Goal: Task Accomplishment & Management: Use online tool/utility

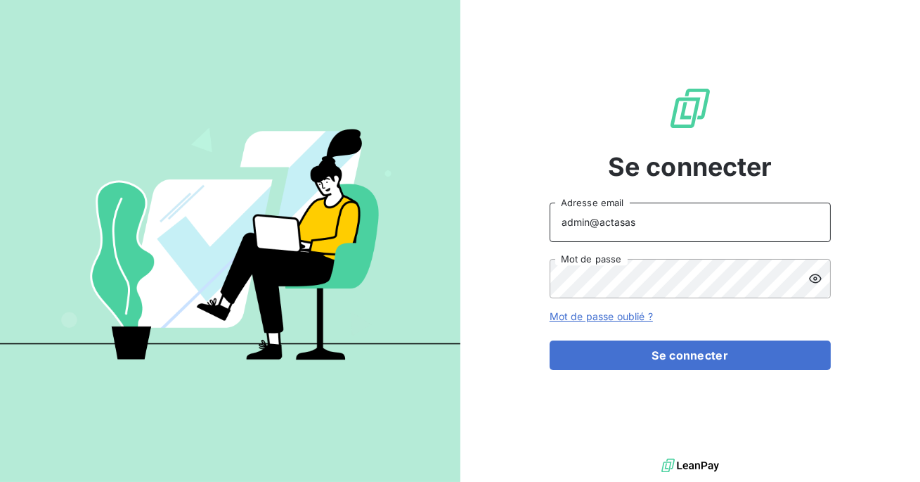
click at [650, 223] on input "admin@actasas" at bounding box center [690, 221] width 281 height 39
type input "admin@fbt"
click at [550, 340] on button "Se connecter" at bounding box center [690, 355] width 281 height 30
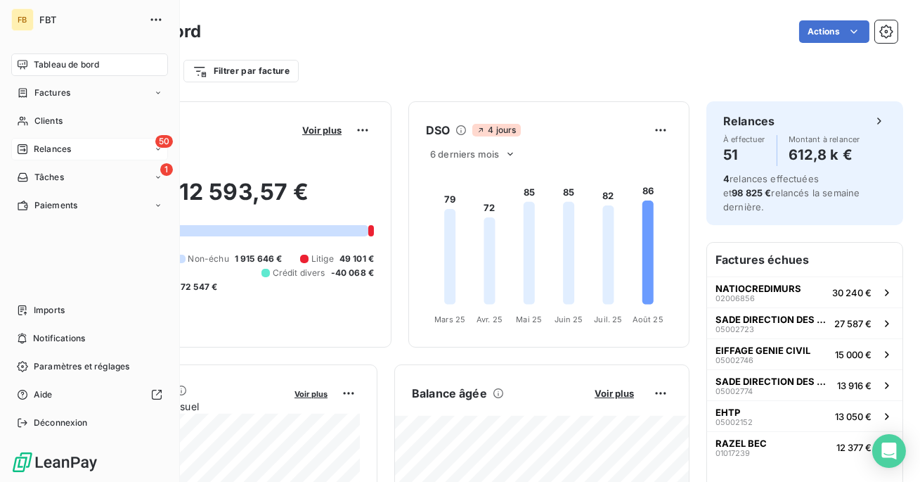
click at [44, 155] on div "50 Relances" at bounding box center [89, 149] width 157 height 22
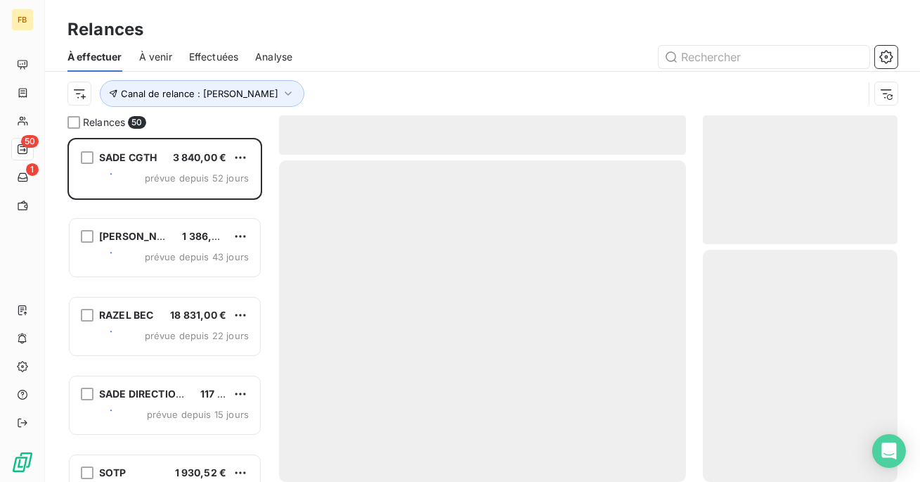
scroll to position [344, 195]
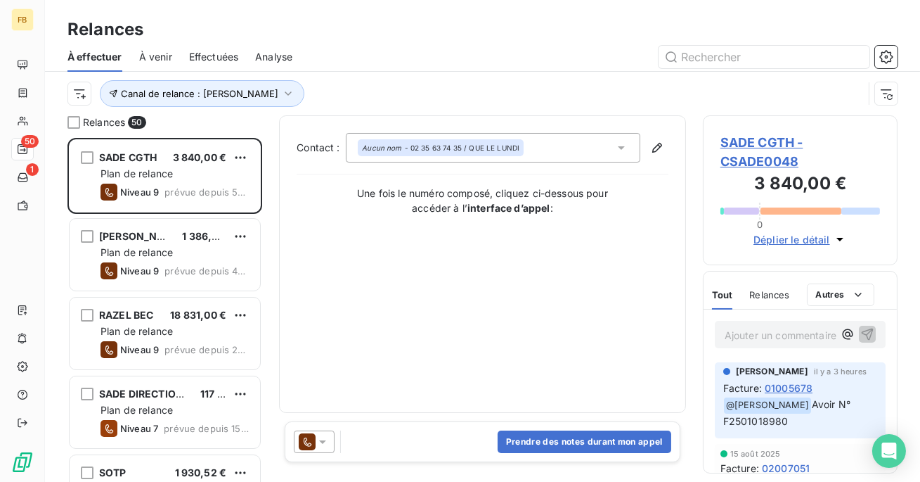
click at [209, 62] on span "Effectuées" at bounding box center [214, 57] width 50 height 14
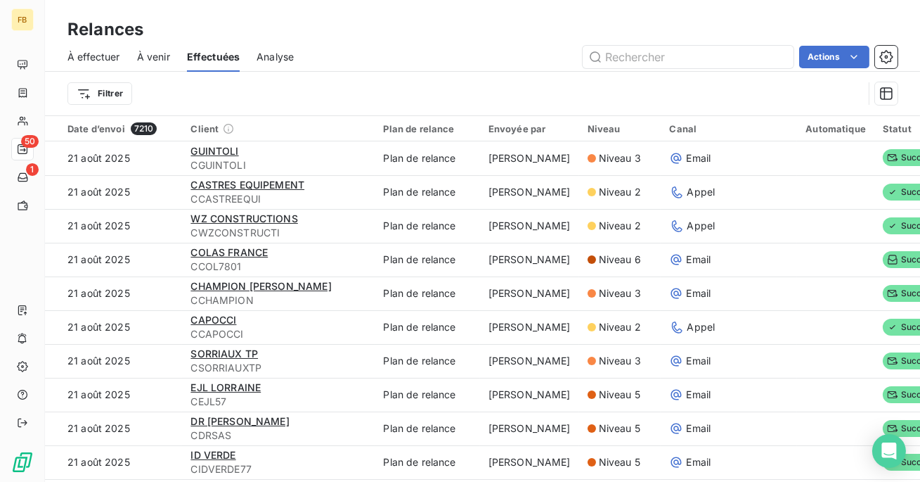
click at [399, 67] on div "Actions" at bounding box center [604, 57] width 587 height 22
click at [660, 53] on input "text" at bounding box center [688, 57] width 211 height 22
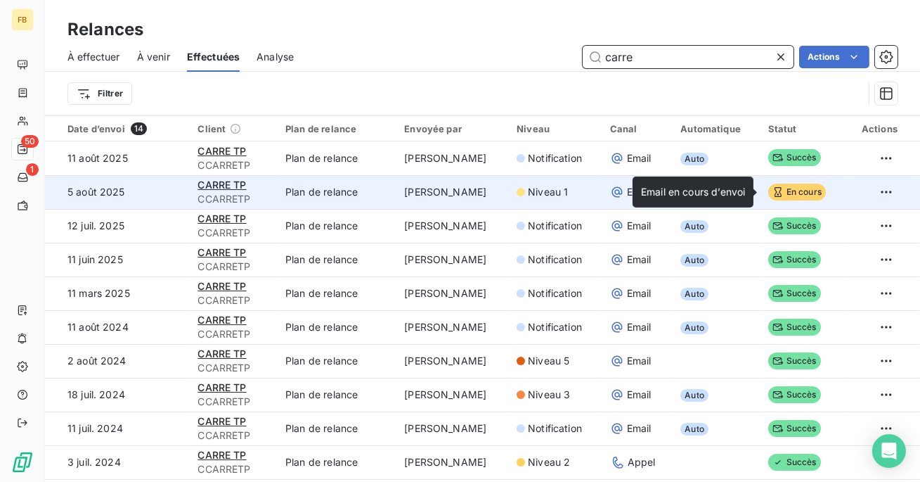
type input "carre"
click at [805, 195] on span "En cours" at bounding box center [798, 192] width 58 height 17
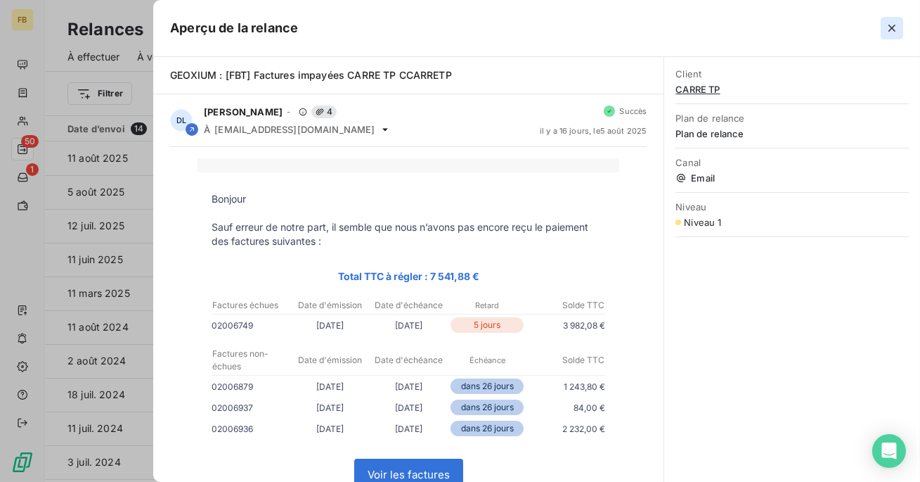
click at [892, 26] on icon "button" at bounding box center [892, 28] width 14 height 14
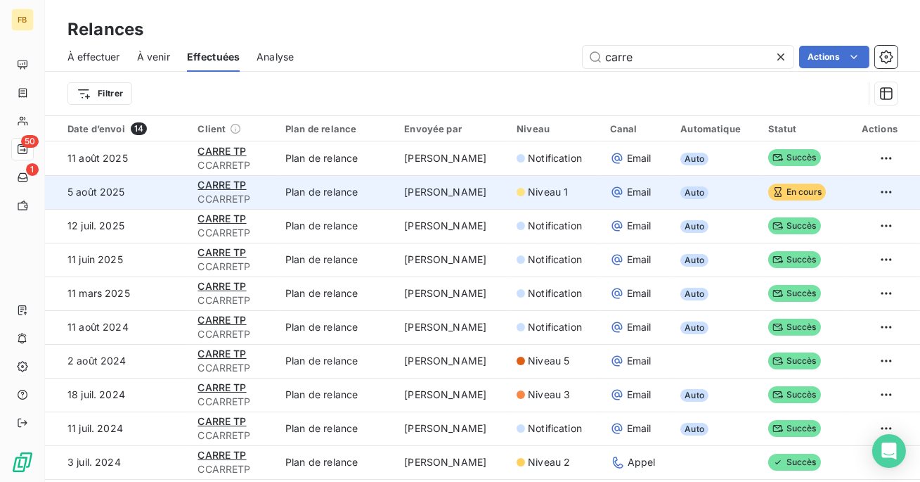
click at [484, 194] on td "[PERSON_NAME]" at bounding box center [452, 192] width 112 height 34
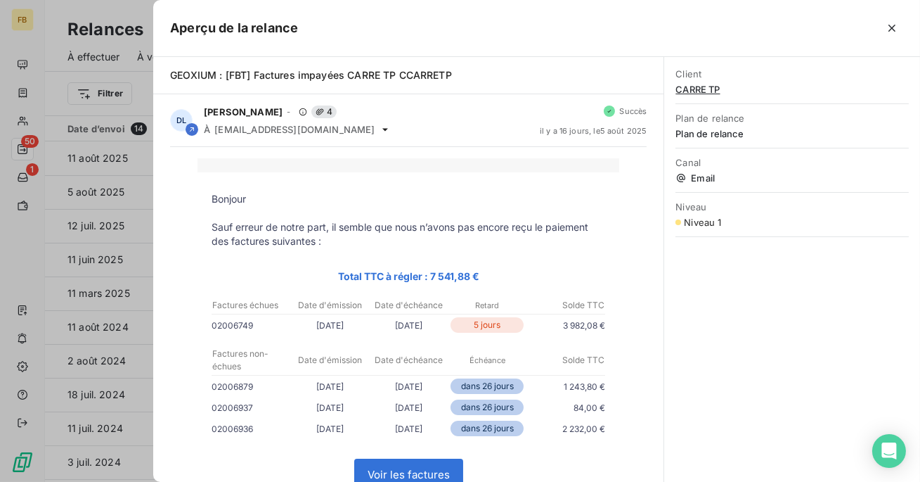
click at [708, 88] on span "CARRE TP" at bounding box center [792, 89] width 233 height 11
